Goal: Information Seeking & Learning: Learn about a topic

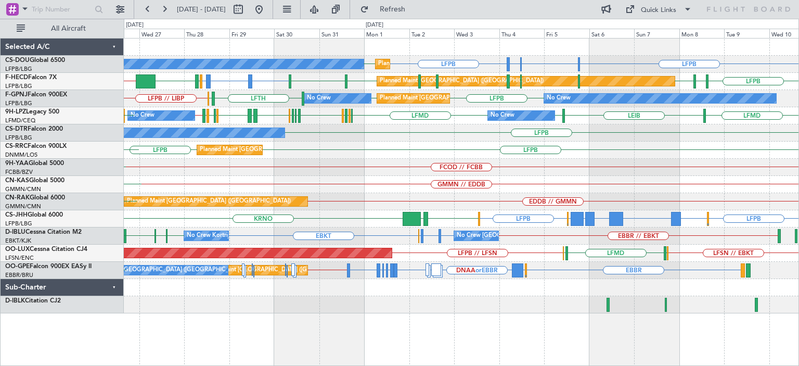
click at [607, 172] on div "FCOD // FCBB FCBB" at bounding box center [461, 167] width 675 height 17
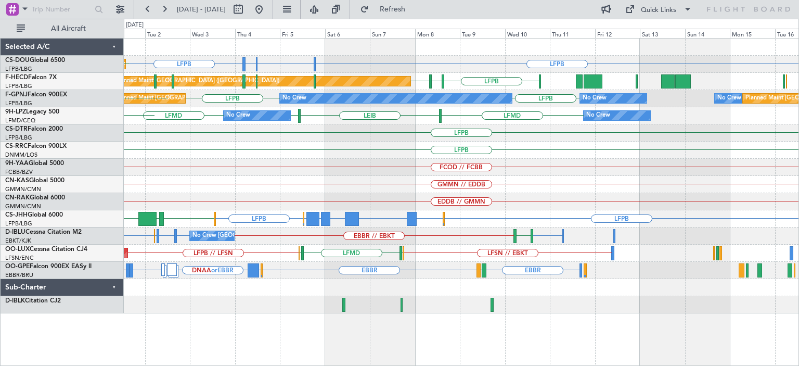
click at [365, 169] on div "Planned Maint [GEOGRAPHIC_DATA] ([GEOGRAPHIC_DATA]) LFPB LFPB LSGG or LFPB LIML…" at bounding box center [461, 175] width 675 height 275
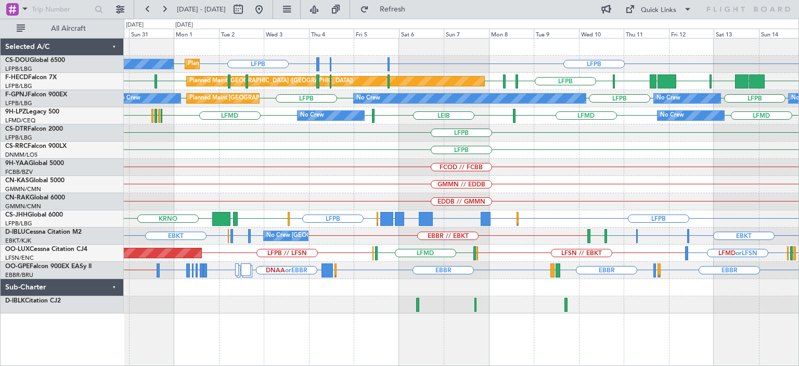
click at [415, 146] on div "Planned Maint [GEOGRAPHIC_DATA] ([GEOGRAPHIC_DATA]) No Crew LFPB LFPB LSGG or L…" at bounding box center [461, 175] width 675 height 275
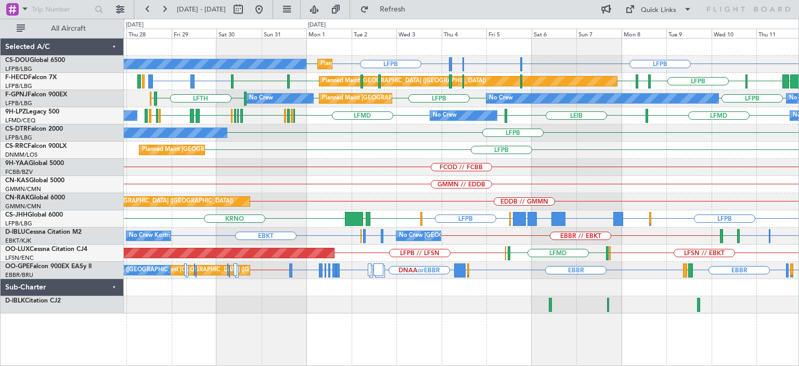
click at [508, 155] on div "No Crew Planned Maint [GEOGRAPHIC_DATA] ([GEOGRAPHIC_DATA]) LFPB LFPB LSGG or L…" at bounding box center [461, 175] width 675 height 275
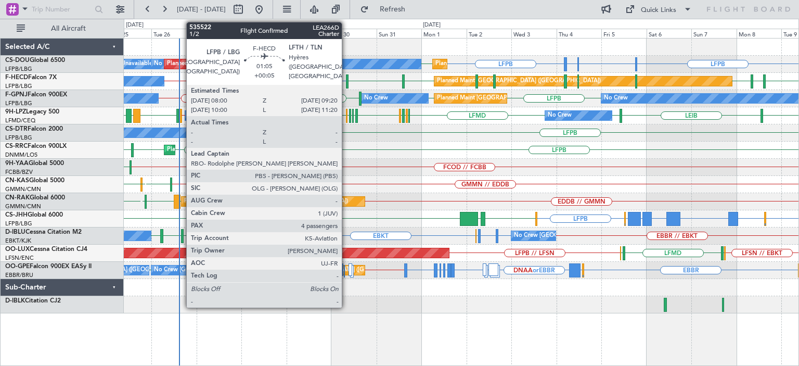
click at [346, 81] on div at bounding box center [347, 81] width 3 height 14
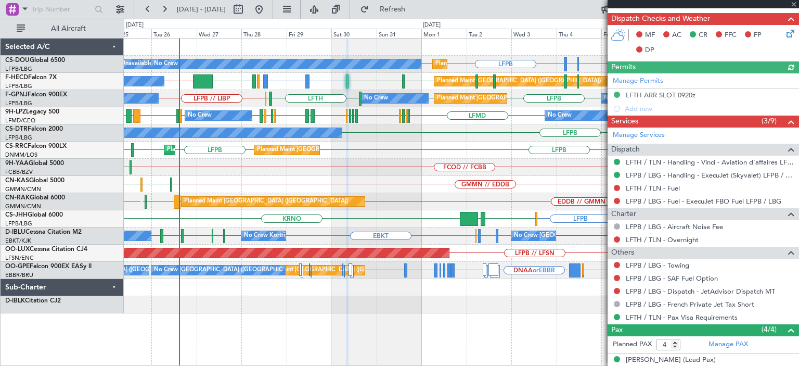
scroll to position [381, 0]
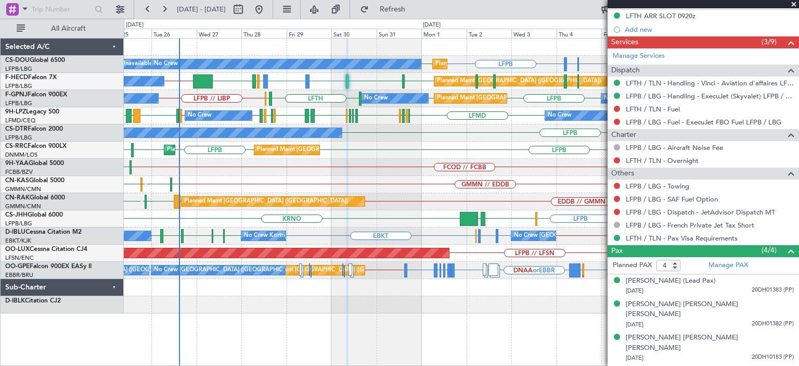
click at [794, 1] on span at bounding box center [794, 4] width 10 height 9
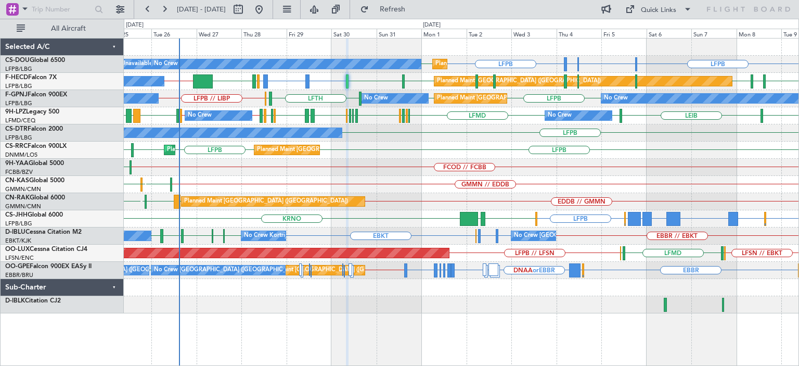
type input "0"
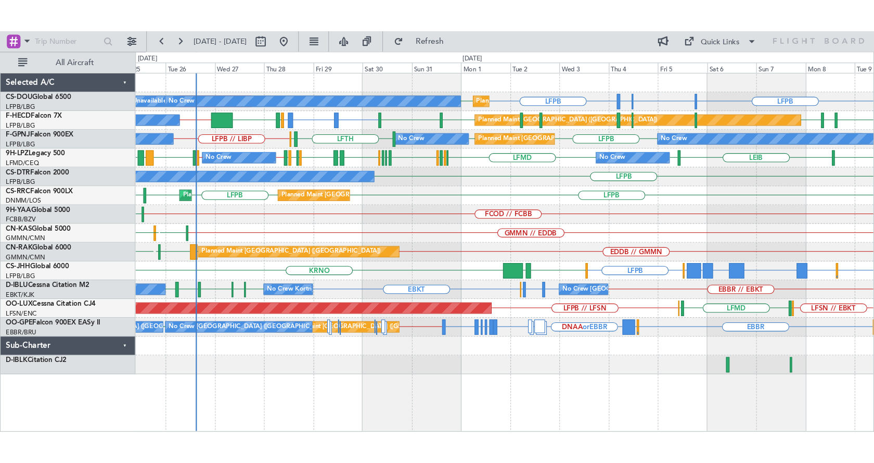
scroll to position [0, 0]
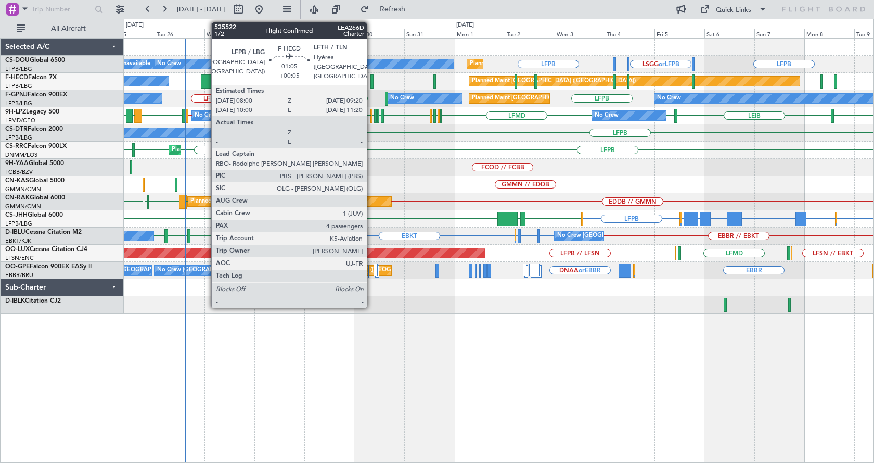
click at [371, 75] on div at bounding box center [371, 81] width 3 height 14
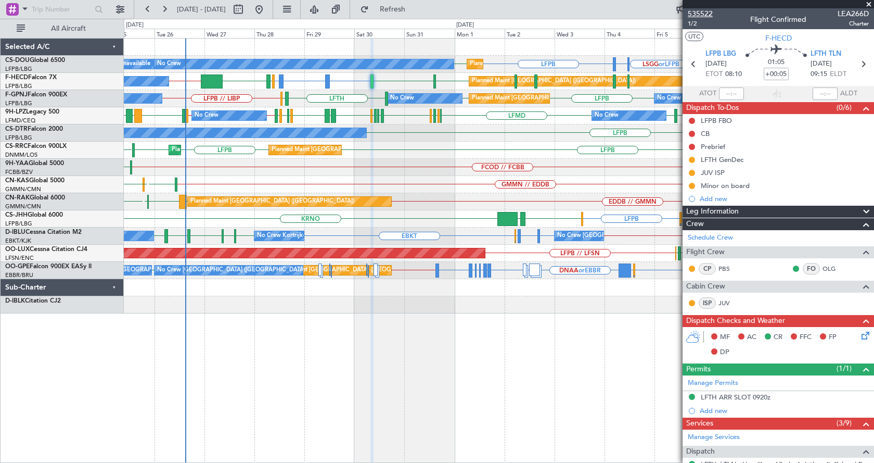
click at [703, 12] on span "535522" at bounding box center [700, 13] width 25 height 11
click at [355, 164] on div "LFPB LSGG or LFPB LIML or LFPB LFPB LFPB Planned Maint [GEOGRAPHIC_DATA] ([GEOG…" at bounding box center [499, 175] width 750 height 275
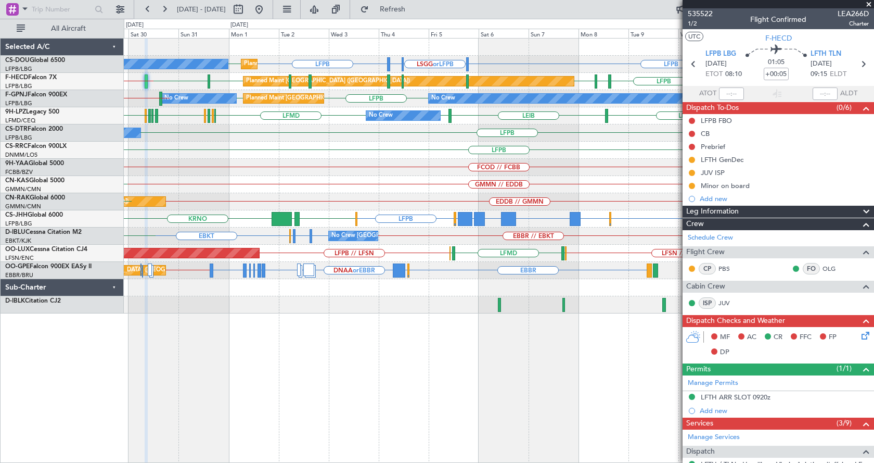
click at [159, 162] on div "FCOD // FCBB" at bounding box center [499, 167] width 750 height 17
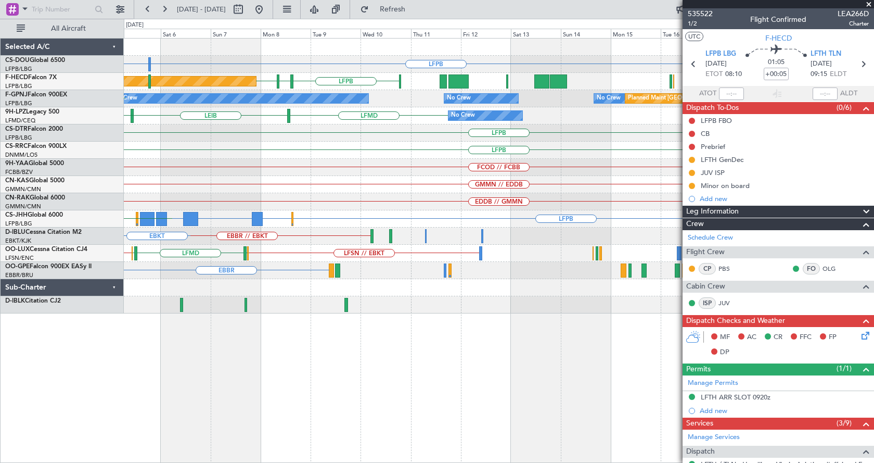
click at [313, 158] on div "LFPB" at bounding box center [499, 150] width 750 height 17
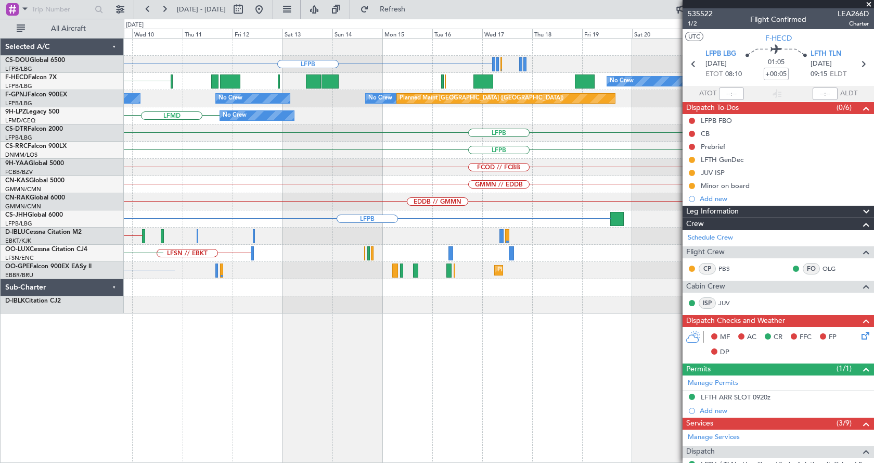
click at [336, 160] on div "LFPB LFPB No Crew Planned Maint [GEOGRAPHIC_DATA] ([GEOGRAPHIC_DATA]) EDDV LFPB…" at bounding box center [499, 175] width 750 height 275
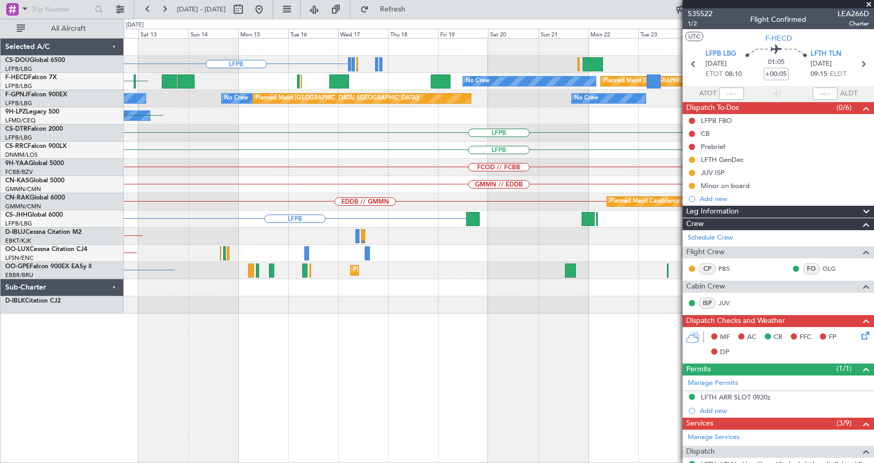
click at [380, 146] on div "LFPB No Crew Planned Maint [GEOGRAPHIC_DATA] ([GEOGRAPHIC_DATA]) LFPB No Crew N…" at bounding box center [499, 175] width 750 height 275
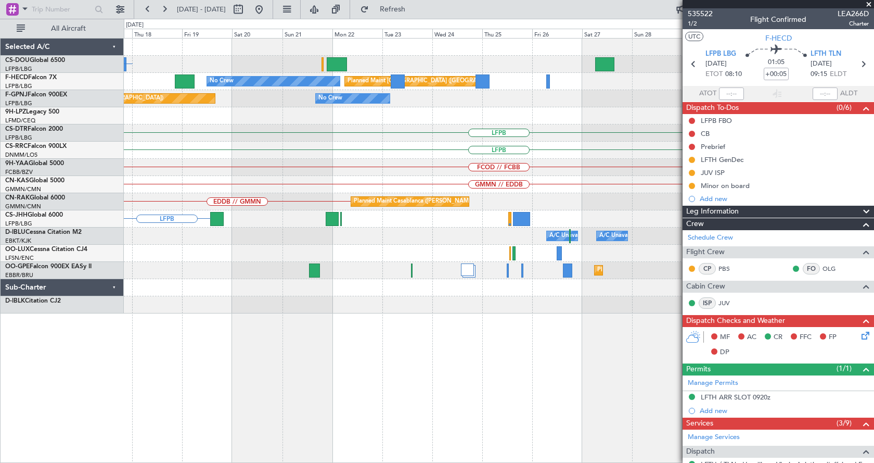
click at [421, 136] on div "LFPB No Crew Planned Maint [GEOGRAPHIC_DATA] ([GEOGRAPHIC_DATA]) Planned Maint …" at bounding box center [499, 175] width 750 height 275
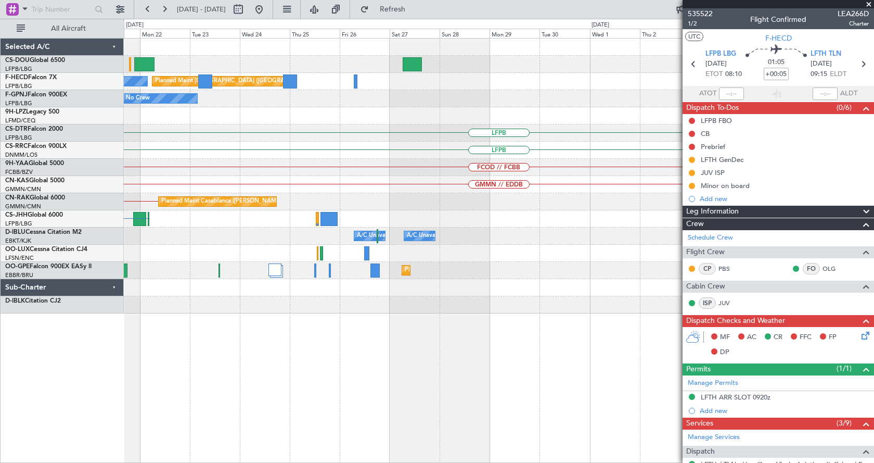
click at [304, 152] on div "No Crew Planned Maint [GEOGRAPHIC_DATA] ([GEOGRAPHIC_DATA]) No Crew Planned Mai…" at bounding box center [499, 175] width 750 height 275
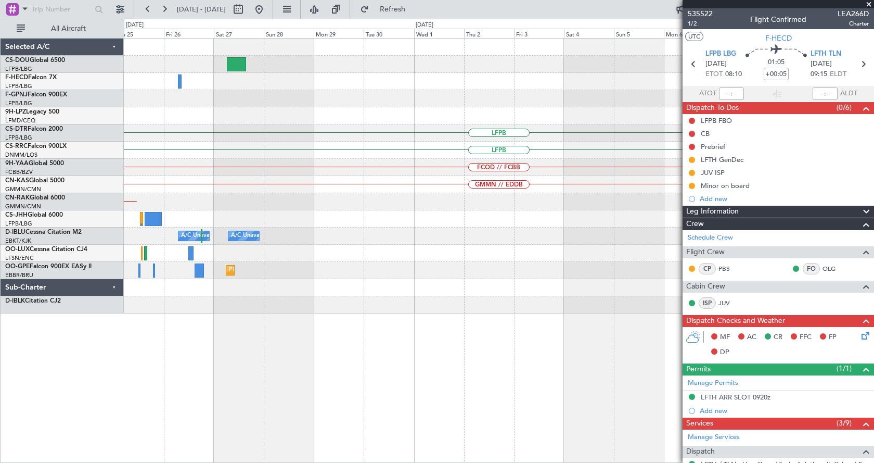
click at [408, 149] on div "LFPB" at bounding box center [499, 150] width 750 height 17
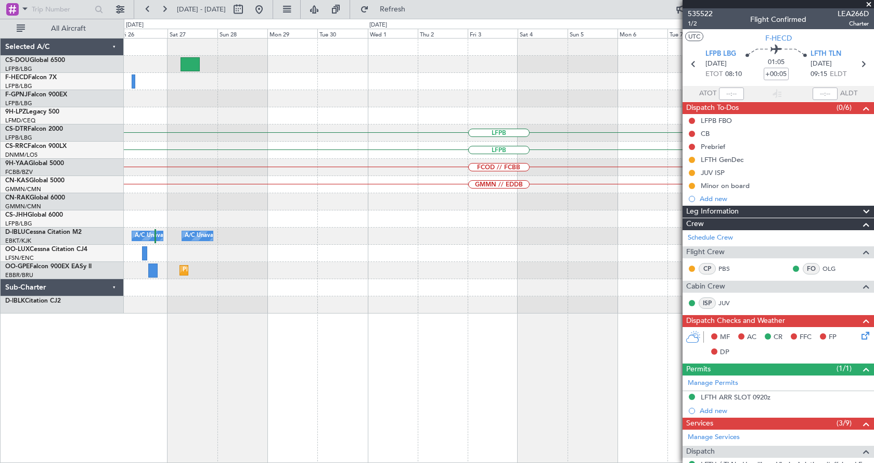
click at [366, 152] on div "Planned Maint [GEOGRAPHIC_DATA] ([GEOGRAPHIC_DATA]) No Crew LFPB LFPB FCOD // F…" at bounding box center [499, 175] width 750 height 275
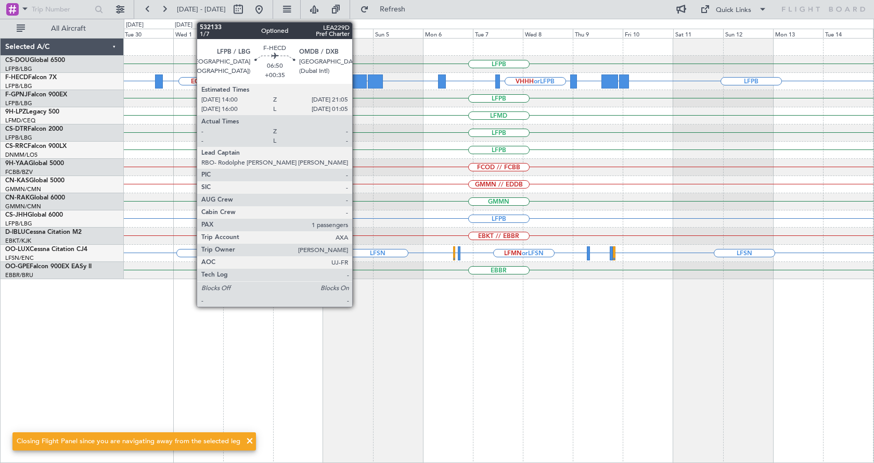
click at [357, 78] on div at bounding box center [359, 81] width 15 height 14
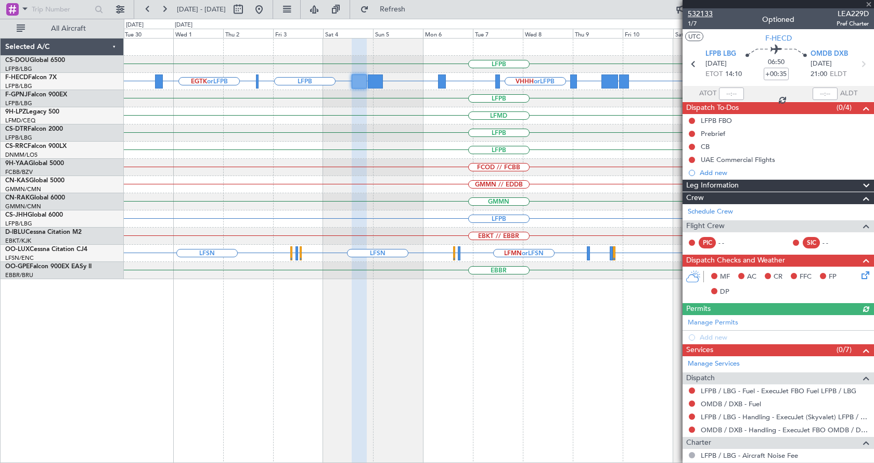
click at [703, 14] on span "532133" at bounding box center [700, 13] width 25 height 11
click at [705, 14] on span "532133" at bounding box center [700, 13] width 25 height 11
click at [410, 346] on div "LFPB LFPB UGTB or LFPB ZBAA or LFPB VHHH or LFPB RPLL or LFPB WSSL or LFPB OMDB…" at bounding box center [499, 250] width 750 height 425
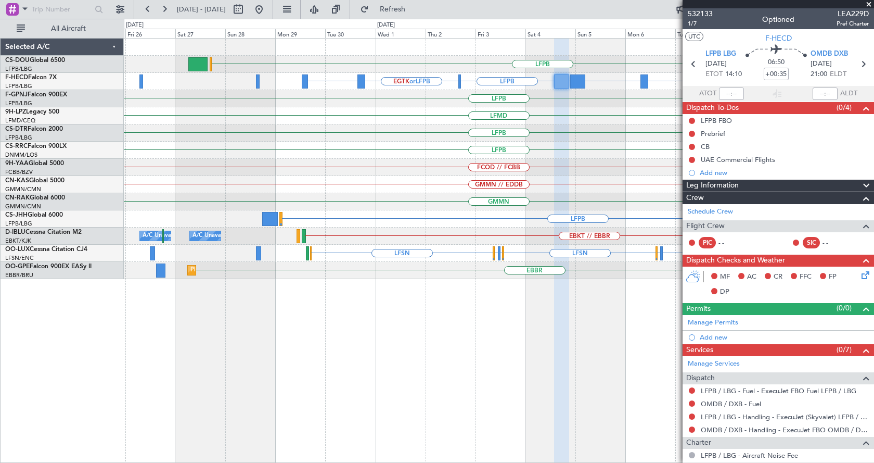
click at [504, 361] on div "LFPB LFPB UGTB or LFPB ZBAA or LFPB VHHH or LFPB RPLL or LFPB WSSL or LFPB OMDB…" at bounding box center [499, 250] width 750 height 425
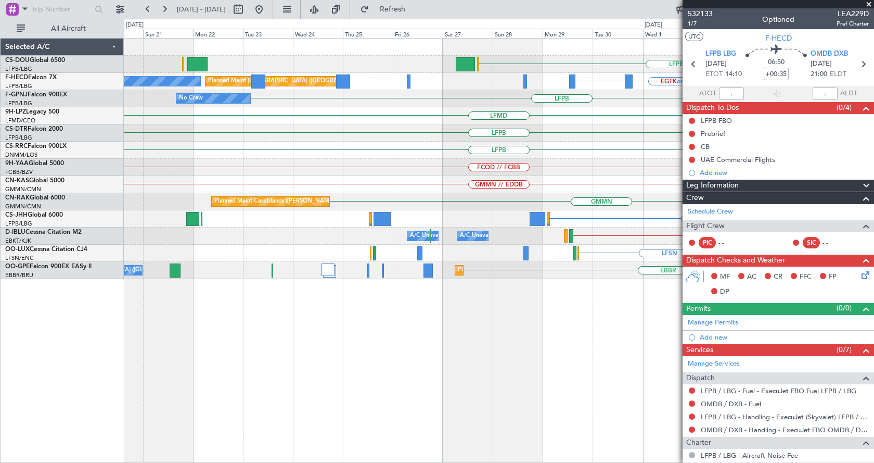
click at [480, 365] on div "LFPB WSSL or LFPB OMDB or LFPB LFPB EGTK or LFPB LTBA or LFPB Planned Maint [GE…" at bounding box center [499, 250] width 750 height 425
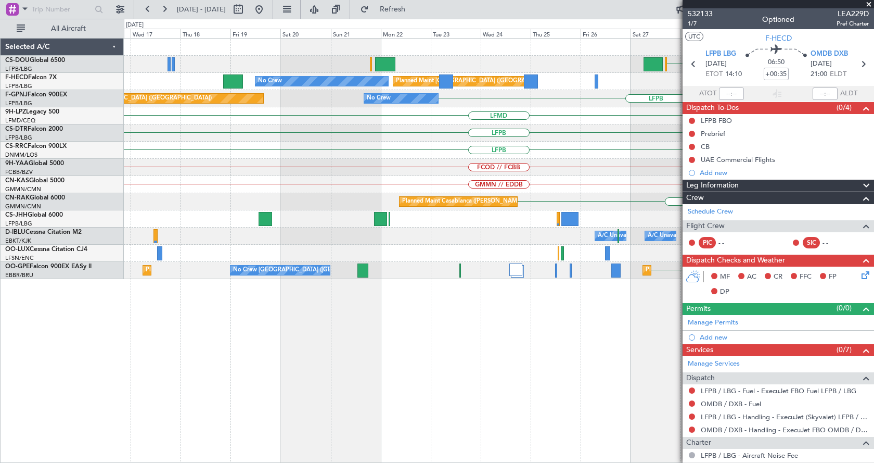
click at [434, 365] on div "LFPB EGTK or LFPB LTBA or LFPB Planned Maint [GEOGRAPHIC_DATA] ([GEOGRAPHIC_DAT…" at bounding box center [499, 250] width 750 height 425
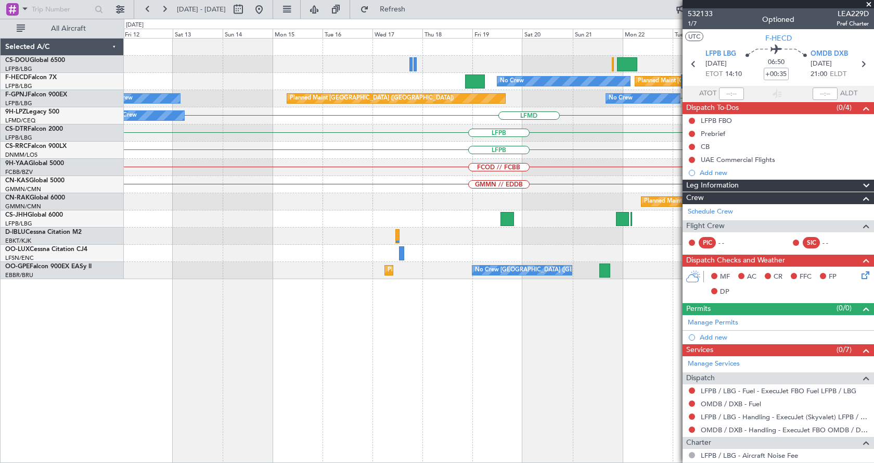
click at [552, 365] on div "LFPB Planned Maint [GEOGRAPHIC_DATA] ([GEOGRAPHIC_DATA]) No Crew LTBA or LFPB L…" at bounding box center [499, 250] width 750 height 425
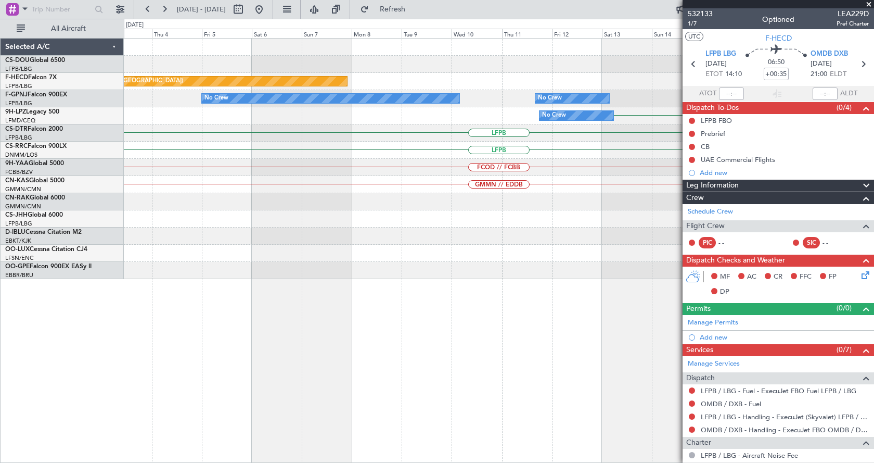
click at [561, 365] on div "No Crew Planned Maint [GEOGRAPHIC_DATA] ([GEOGRAPHIC_DATA]) No Crew Planned Mai…" at bounding box center [499, 250] width 750 height 425
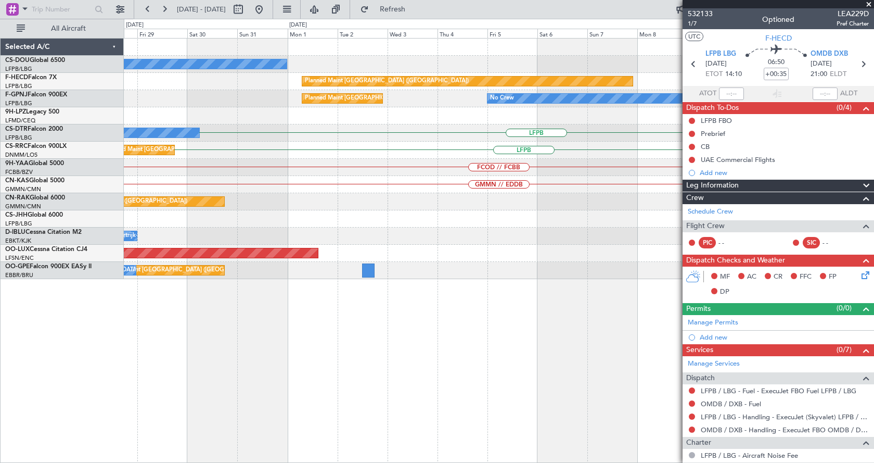
click at [325, 365] on div "No Crew Planned Maint [GEOGRAPHIC_DATA] ([GEOGRAPHIC_DATA]) No Crew No Crew Pla…" at bounding box center [499, 250] width 750 height 425
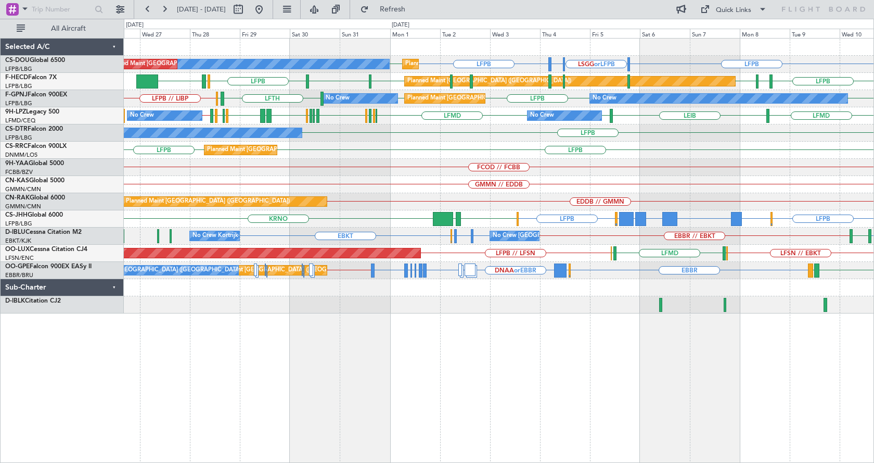
click at [435, 365] on div "LFPB LFPB LSGG or LFPB LIML or LFPB LFPB No Crew Planned Maint [GEOGRAPHIC_DATA…" at bounding box center [499, 250] width 750 height 425
click at [499, 365] on div "LFPB LFPB LSGG or LFPB LIML or LFPB LFPB No Crew Planned Maint [GEOGRAPHIC_DATA…" at bounding box center [499, 250] width 750 height 425
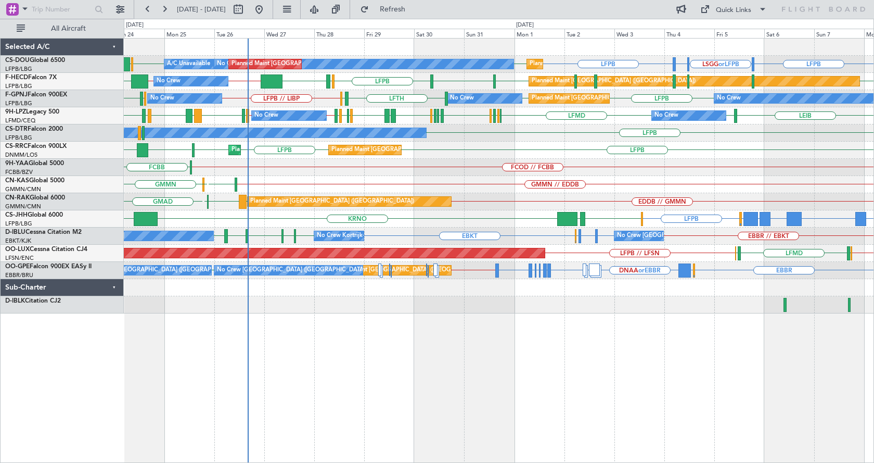
click at [599, 365] on div "No Crew Planned Maint [GEOGRAPHIC_DATA] ([GEOGRAPHIC_DATA]) Planned Maint [GEOG…" at bounding box center [499, 250] width 750 height 425
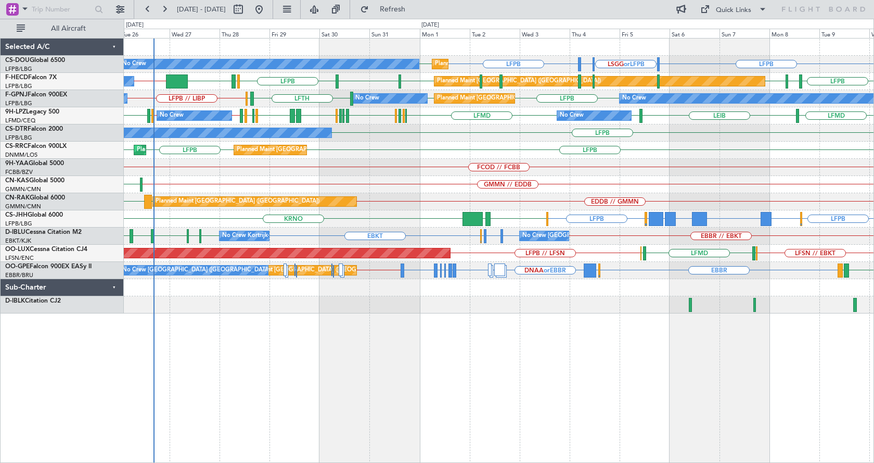
click at [480, 130] on div "LFPB No Crew" at bounding box center [499, 132] width 750 height 17
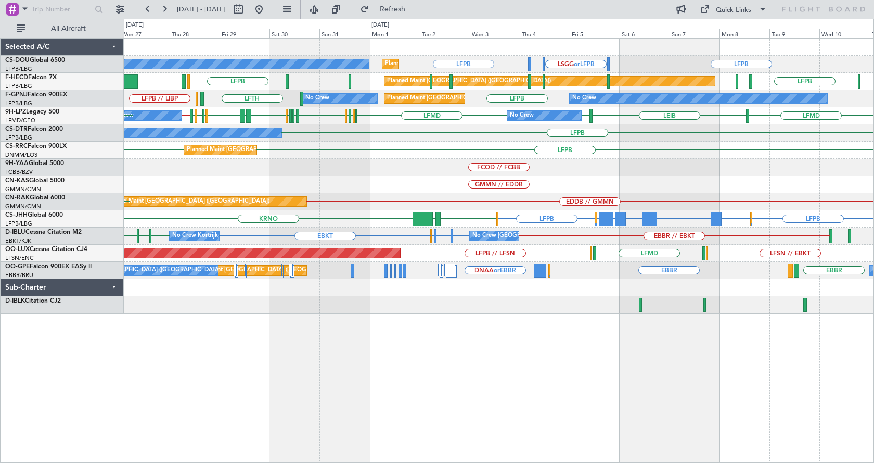
click at [381, 158] on div "LFPB LFPB Planned Maint [GEOGRAPHIC_DATA] ([GEOGRAPHIC_DATA]) LFPB Planned Main…" at bounding box center [499, 150] width 750 height 17
